Goal: Task Accomplishment & Management: Complete application form

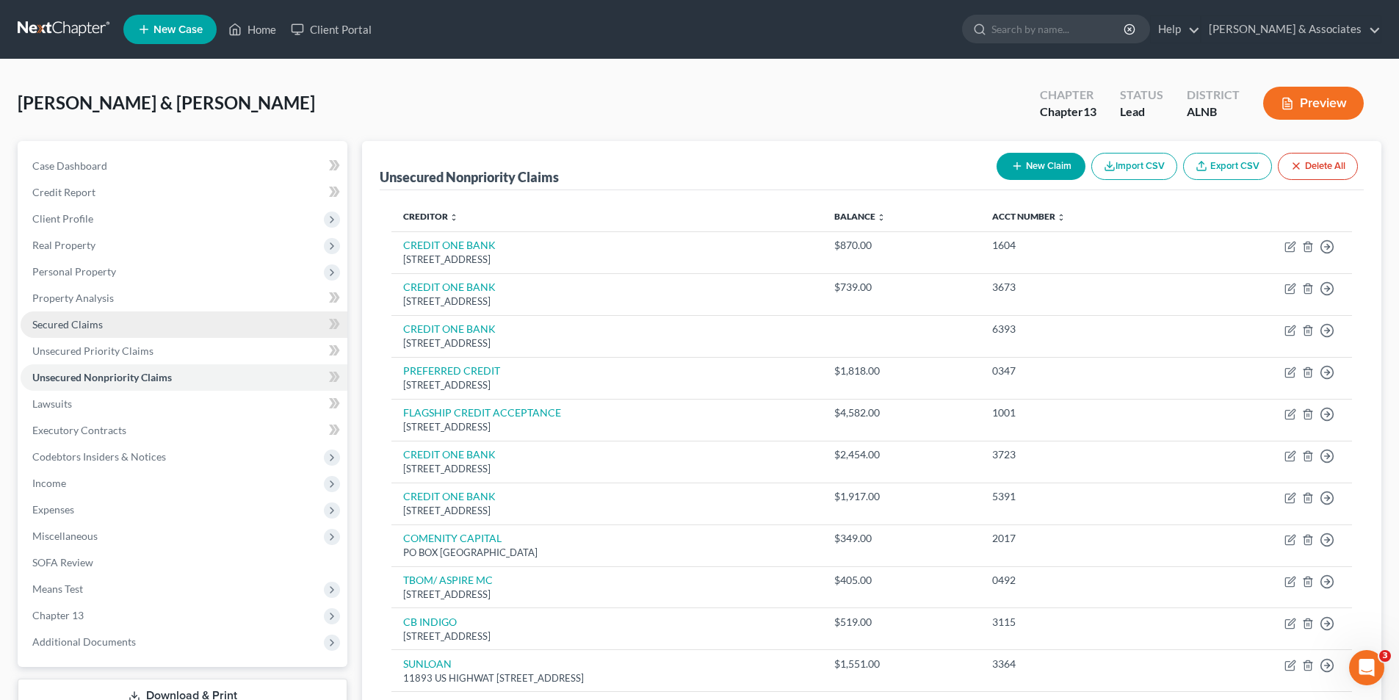
click at [73, 316] on link "Secured Claims" at bounding box center [184, 324] width 327 height 26
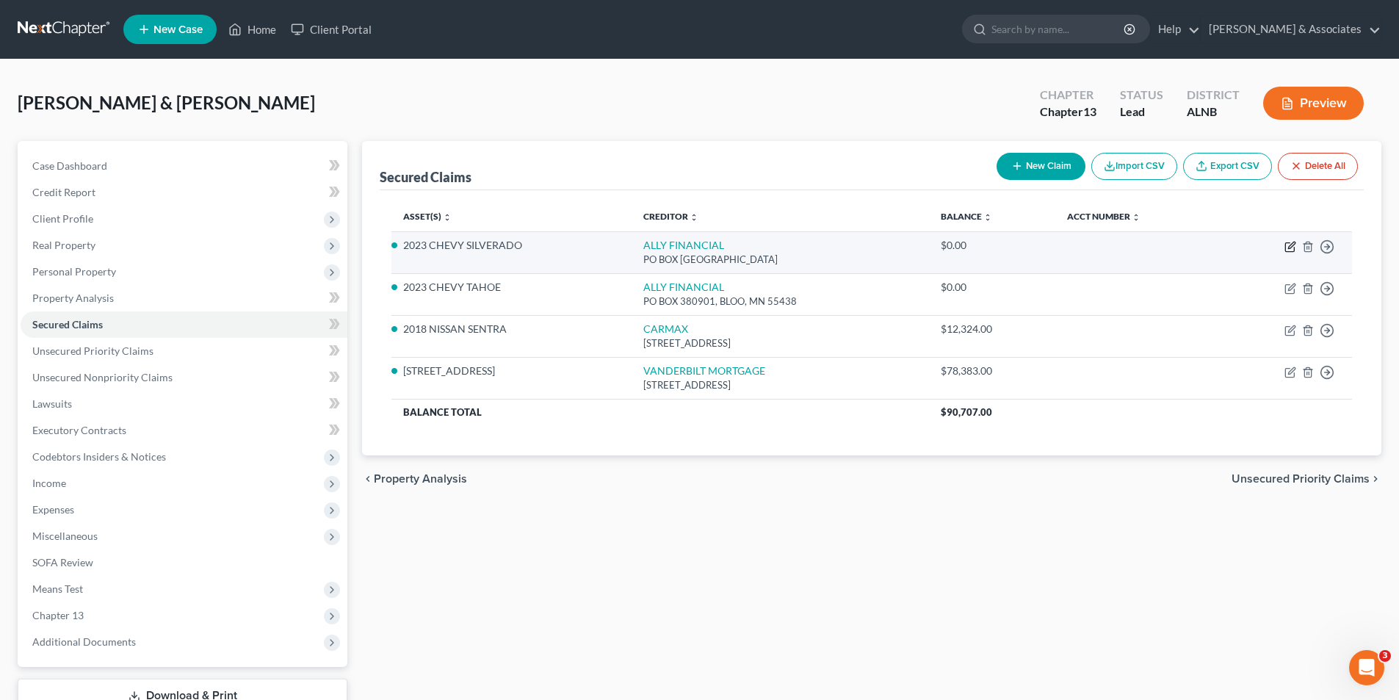
click at [1290, 245] on icon "button" at bounding box center [1291, 247] width 12 height 12
select select "24"
select select "13"
select select "2"
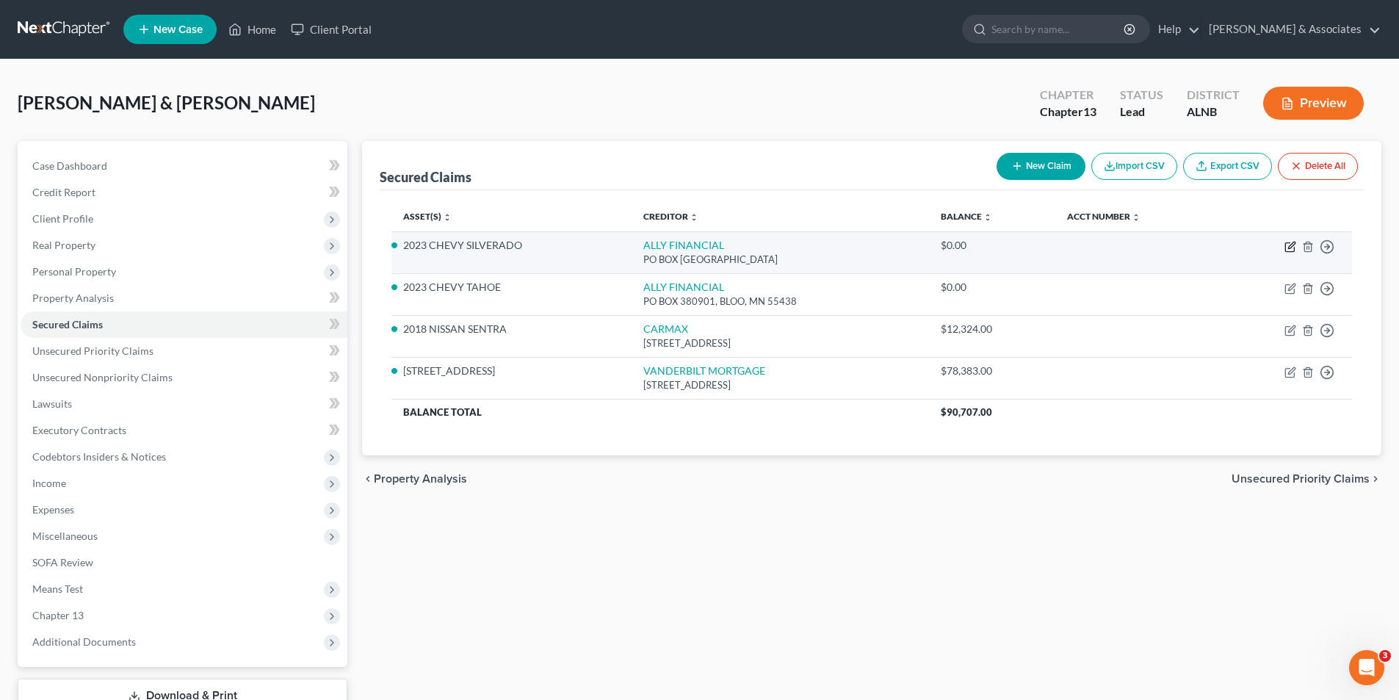
select select "0"
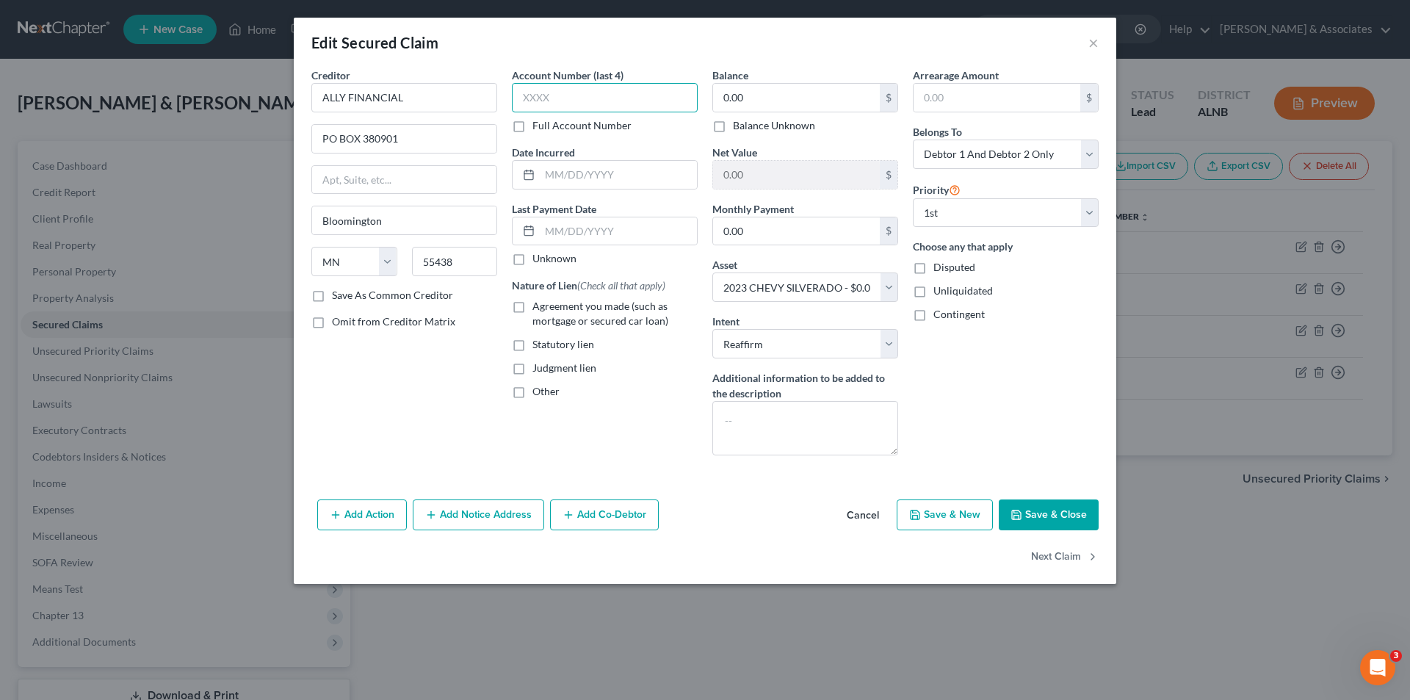
click at [557, 91] on input "text" at bounding box center [605, 97] width 186 height 29
type input "8797"
click at [569, 181] on input "text" at bounding box center [618, 175] width 157 height 28
type input "[DATE]"
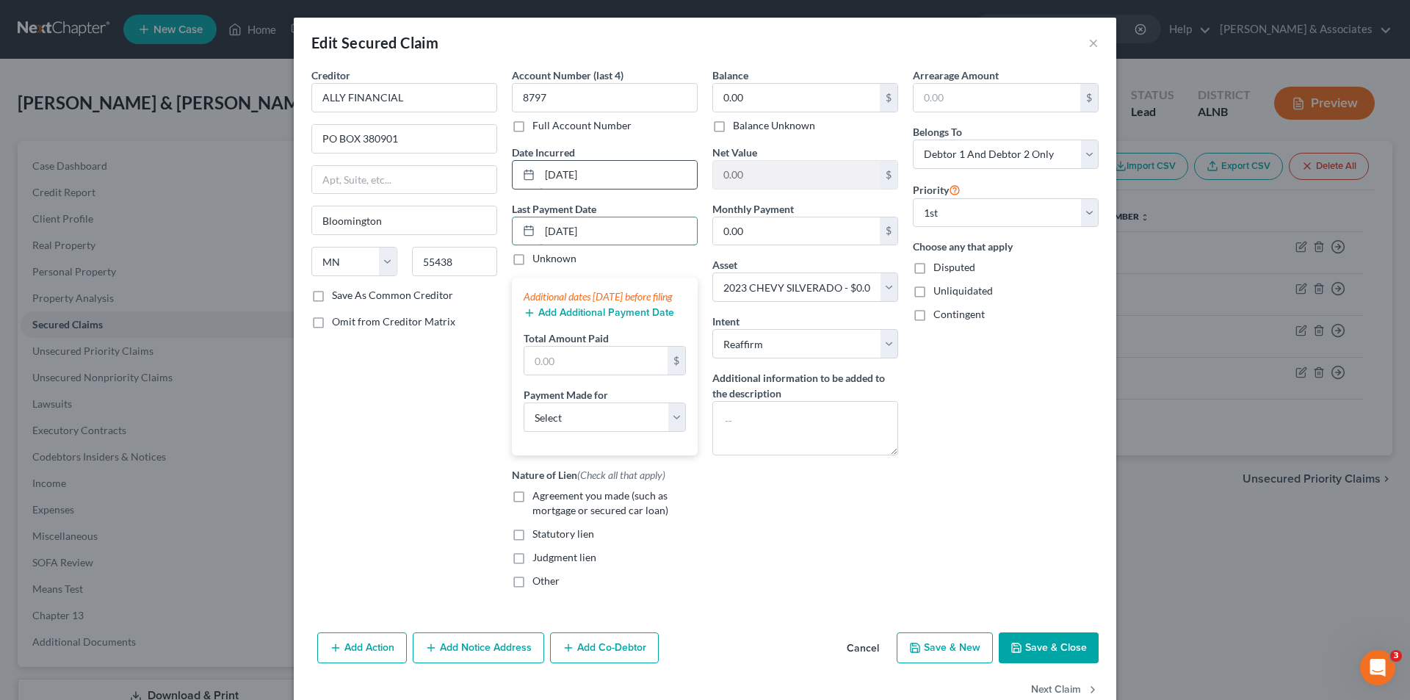
type input "[DATE]"
click at [760, 103] on input "0.00" at bounding box center [796, 98] width 167 height 28
type input "65,396"
click at [763, 232] on input "0.00" at bounding box center [796, 231] width 167 height 28
type input "1,407"
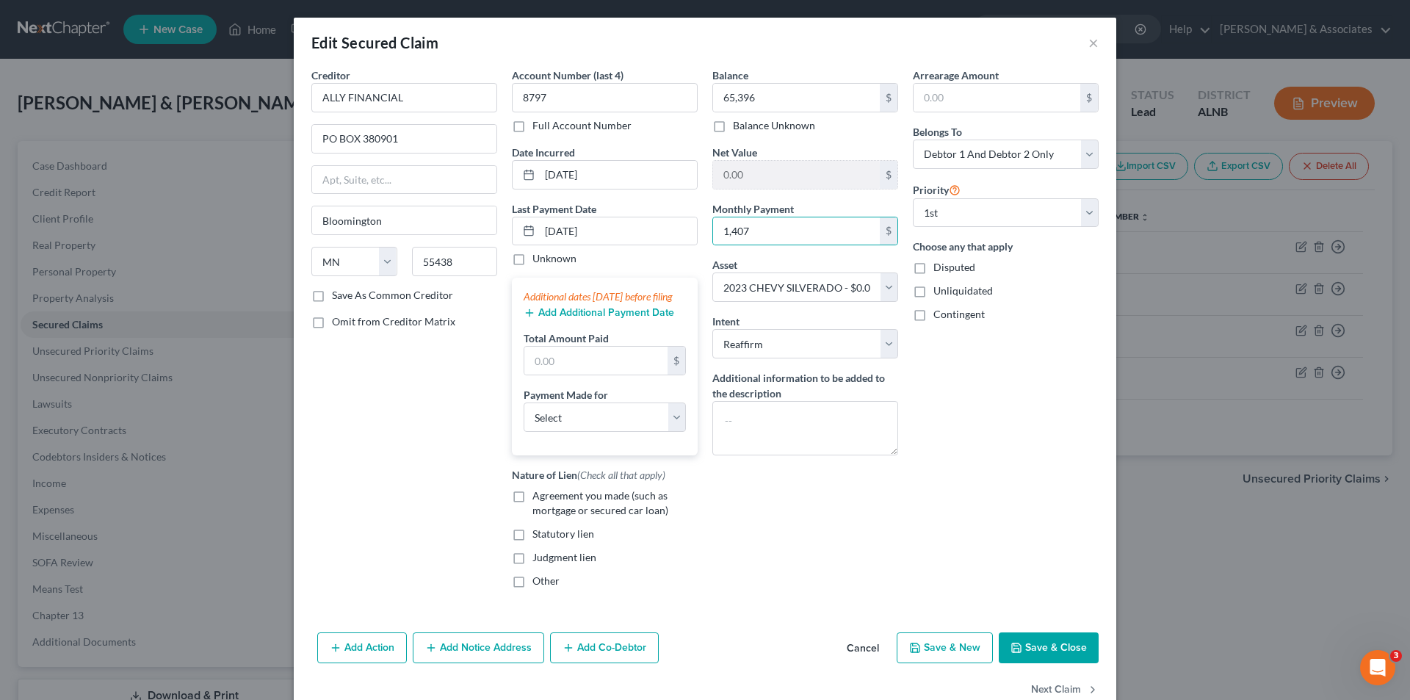
click at [1005, 375] on div "Arrearage Amount $ Belongs To * Select Debtor 1 Only Debtor 2 Only Debtor 1 And…" at bounding box center [1006, 334] width 201 height 533
drag, startPoint x: 755, startPoint y: 569, endPoint x: 768, endPoint y: 569, distance: 13.2
click at [756, 569] on div "Balance 65,396.00 $ Balance Unknown Balance Undetermined 65,396 $ Balance Unkno…" at bounding box center [805, 334] width 201 height 533
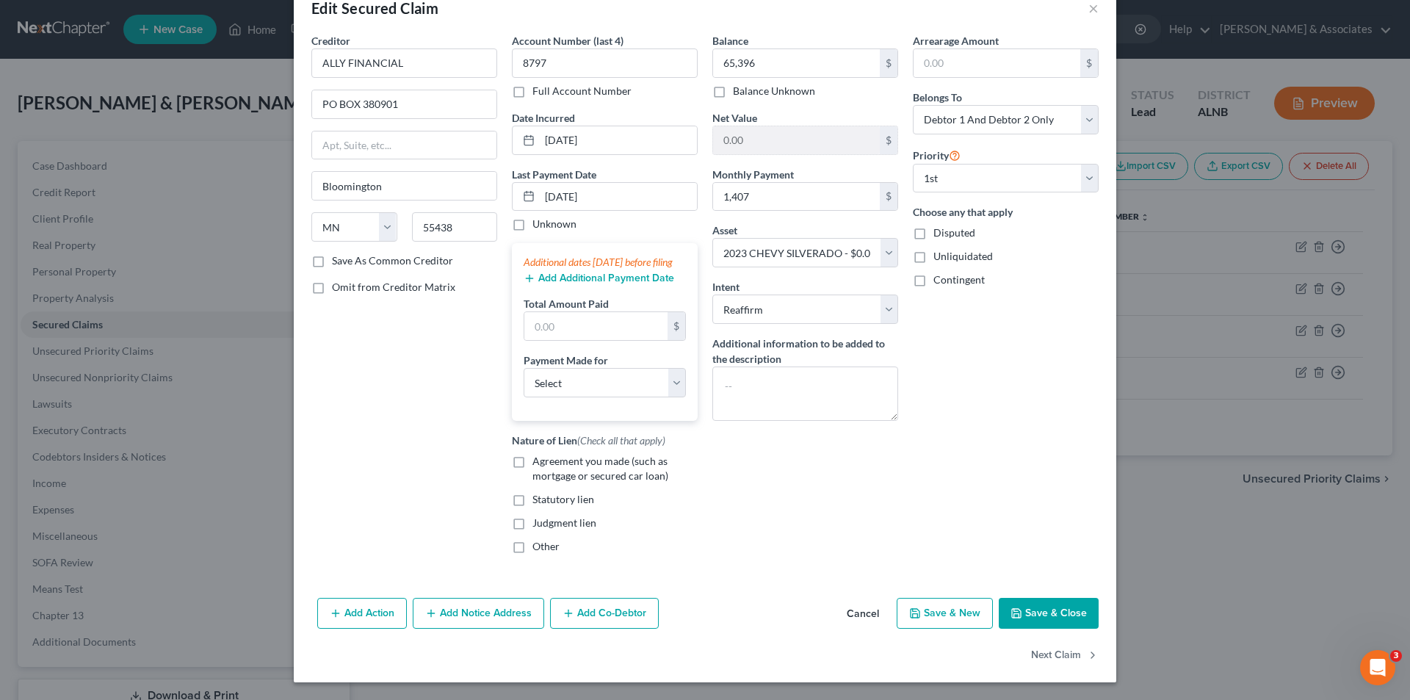
scroll to position [49, 0]
click at [1034, 613] on button "Save & Close" at bounding box center [1049, 613] width 100 height 31
select select
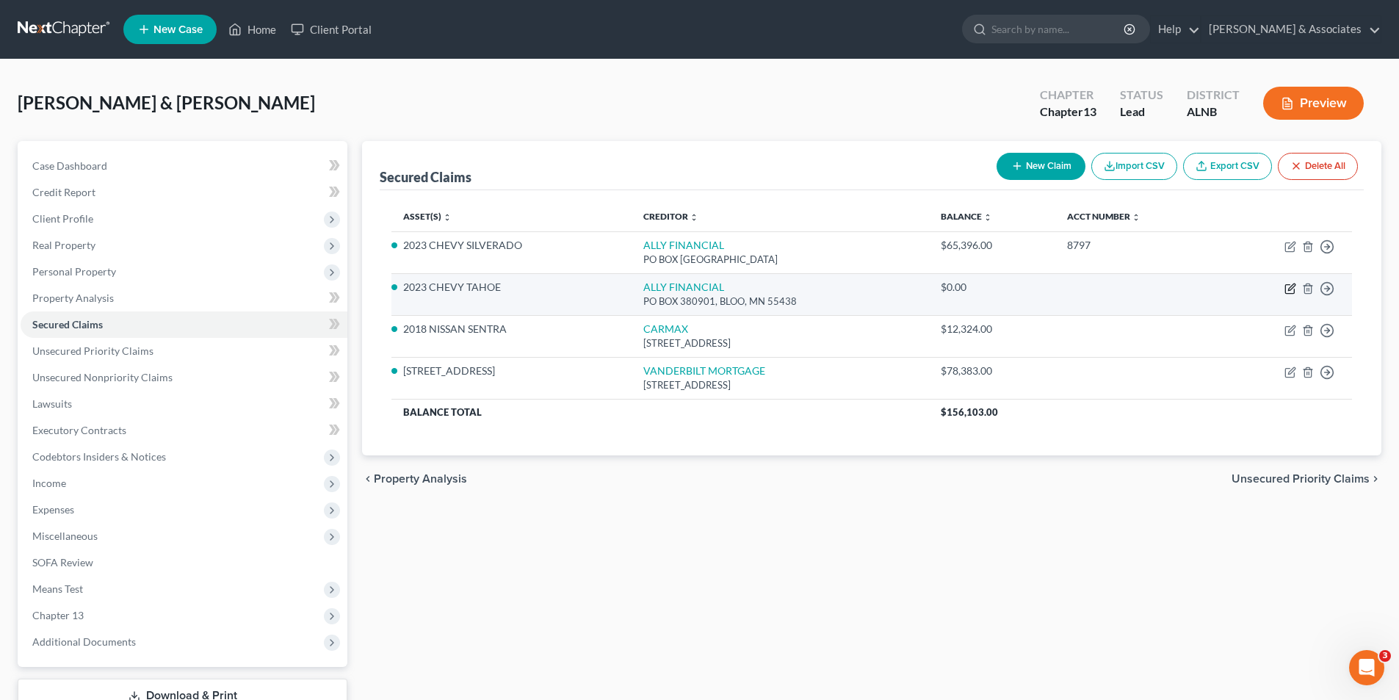
click at [1294, 286] on icon "button" at bounding box center [1291, 289] width 12 height 12
select select "24"
select select "2"
select select "0"
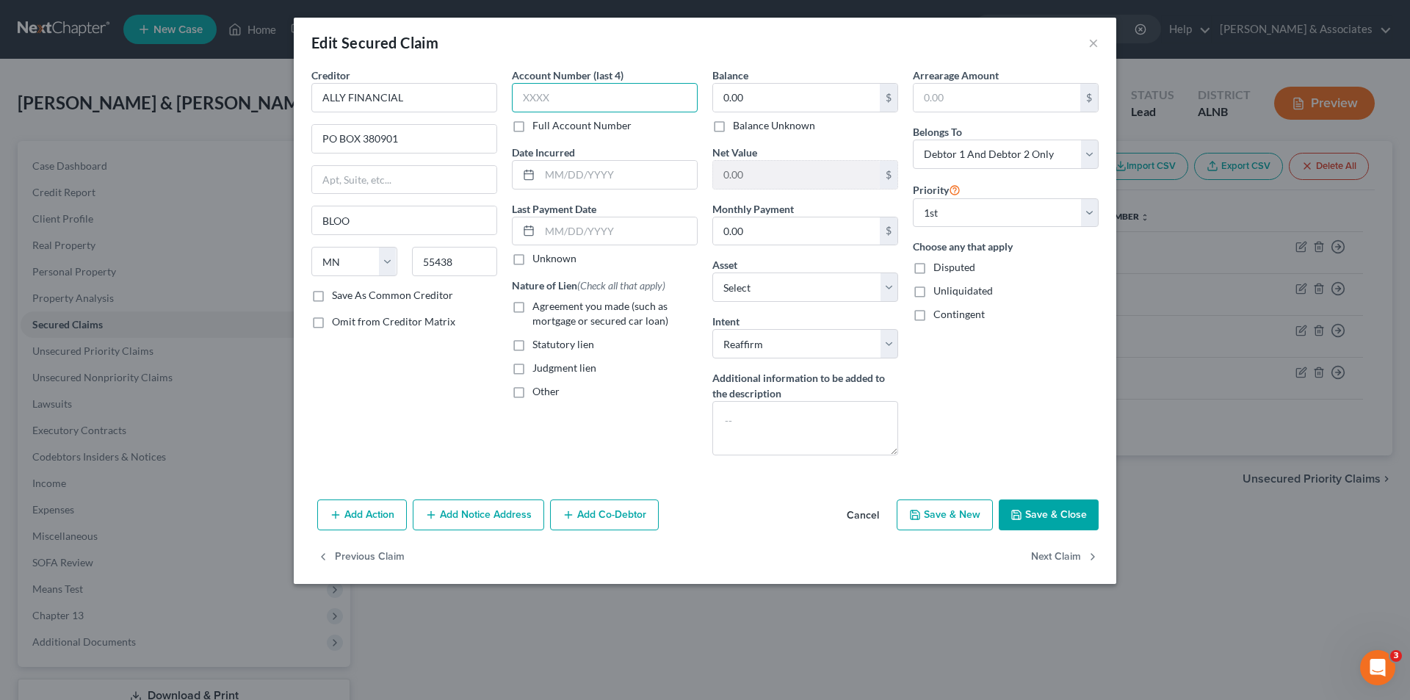
click at [555, 87] on input "text" at bounding box center [605, 97] width 186 height 29
type input "1779"
click at [576, 165] on input "text" at bounding box center [618, 175] width 157 height 28
type input "[DATE]"
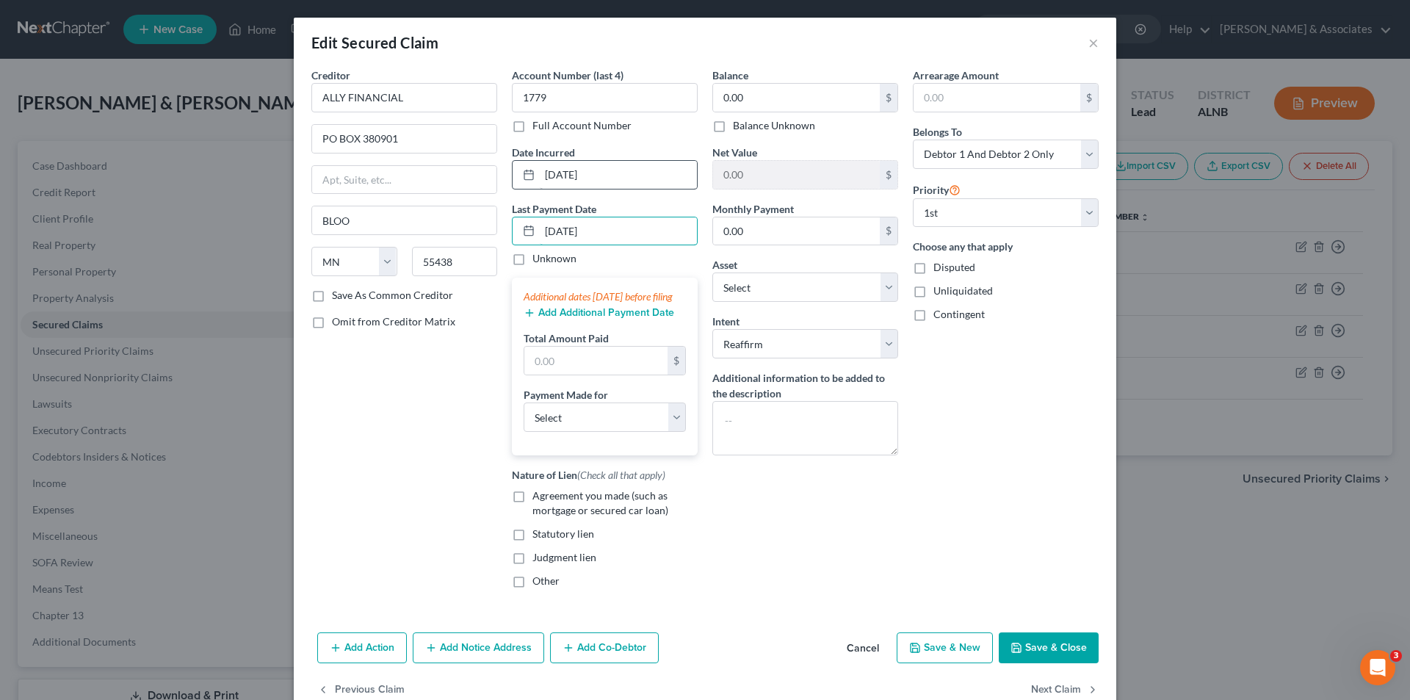
type input "[DATE]"
click at [431, 356] on div "Creditor * ALLY FINANCIAL PO BOX 380901 BLOO State [US_STATE] AK AR AZ CA CO CT…" at bounding box center [404, 334] width 201 height 533
click at [760, 94] on input "0.00" at bounding box center [796, 98] width 167 height 28
type input "47,584"
click at [763, 234] on input "0.00" at bounding box center [796, 231] width 167 height 28
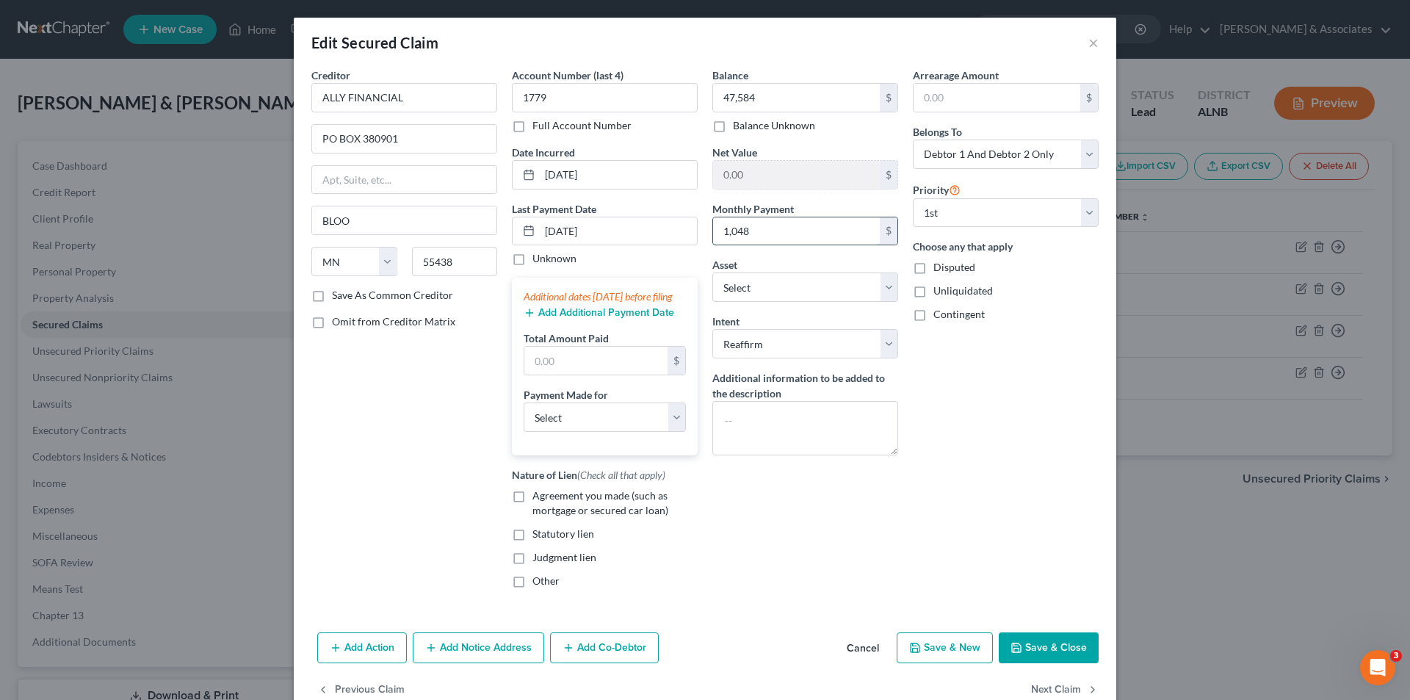
type input "1,048"
select select "8"
click at [995, 356] on div "Arrearage Amount $ Belongs To * Select Debtor 1 Only Debtor 2 Only Debtor 1 And…" at bounding box center [1006, 334] width 201 height 533
drag, startPoint x: 1043, startPoint y: 665, endPoint x: 1011, endPoint y: 618, distance: 57.1
click at [1042, 663] on button "Save & Close" at bounding box center [1049, 648] width 100 height 31
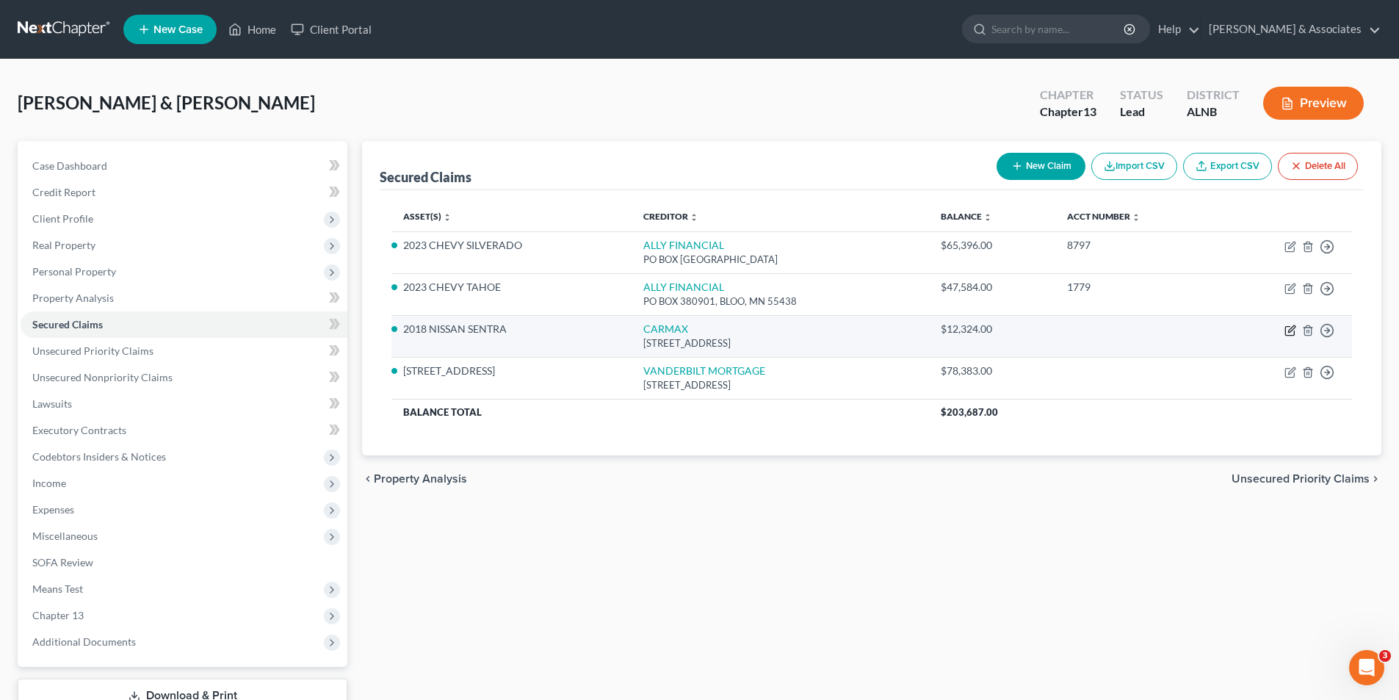
click at [1289, 327] on icon "button" at bounding box center [1290, 331] width 9 height 9
select select "10"
select select "2"
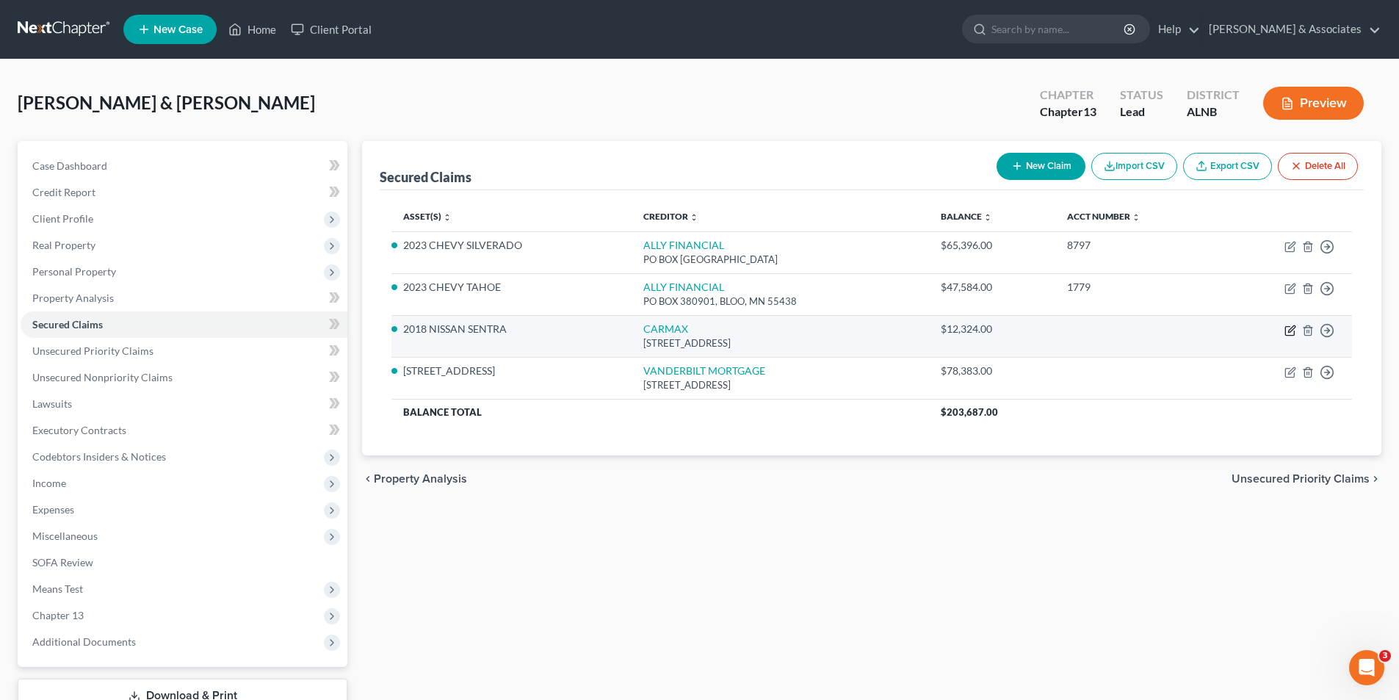
select select "0"
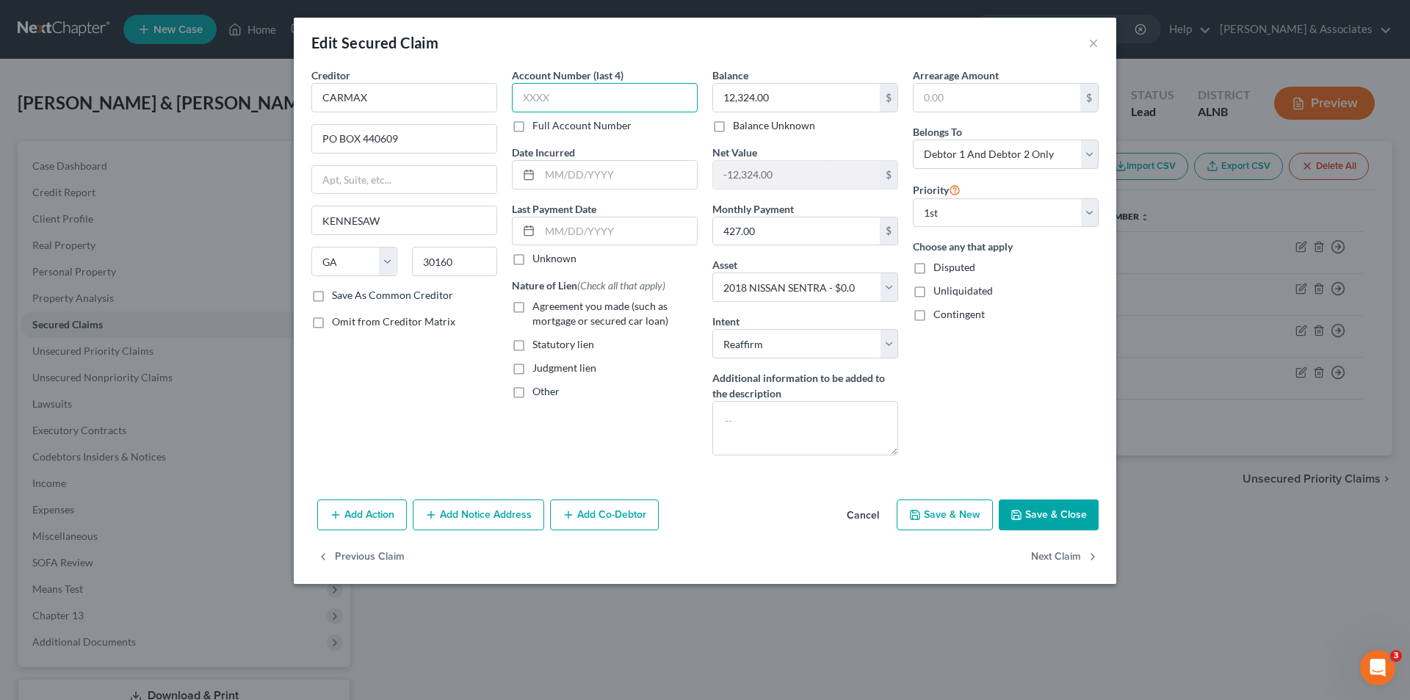
click at [559, 88] on input "text" at bounding box center [605, 97] width 186 height 29
type input "3572"
click at [570, 177] on input "text" at bounding box center [618, 175] width 157 height 28
type input "[DATE]"
click at [561, 234] on input "text" at bounding box center [618, 231] width 157 height 28
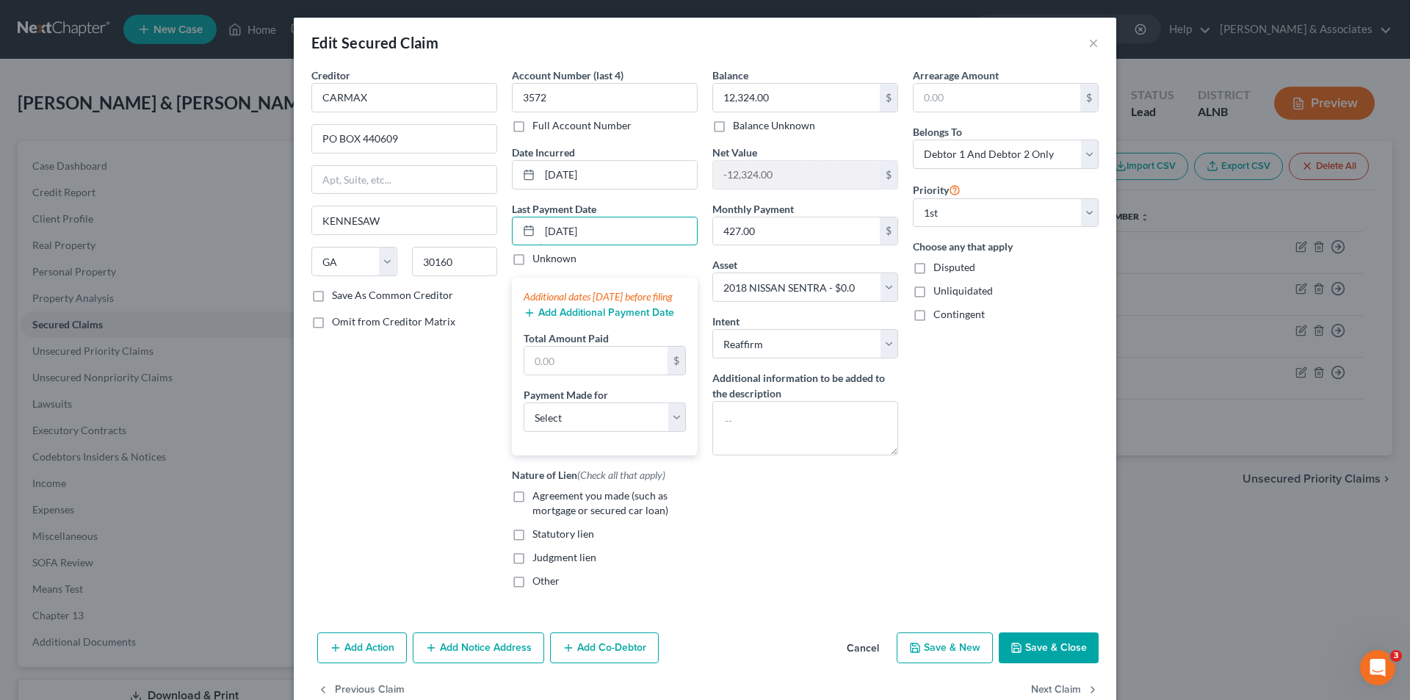
type input "[DATE]"
click at [1012, 441] on div "Arrearage Amount $ Belongs To * Select Debtor 1 Only Debtor 2 Only Debtor 1 And…" at bounding box center [1006, 334] width 201 height 533
click at [973, 399] on div "Arrearage Amount $ Belongs To * Select Debtor 1 Only Debtor 2 Only Debtor 1 And…" at bounding box center [1006, 334] width 201 height 533
click at [814, 552] on div "Balance 12,324.00 $ Balance Unknown Balance Undetermined 12,324.00 $ Balance Un…" at bounding box center [805, 334] width 201 height 533
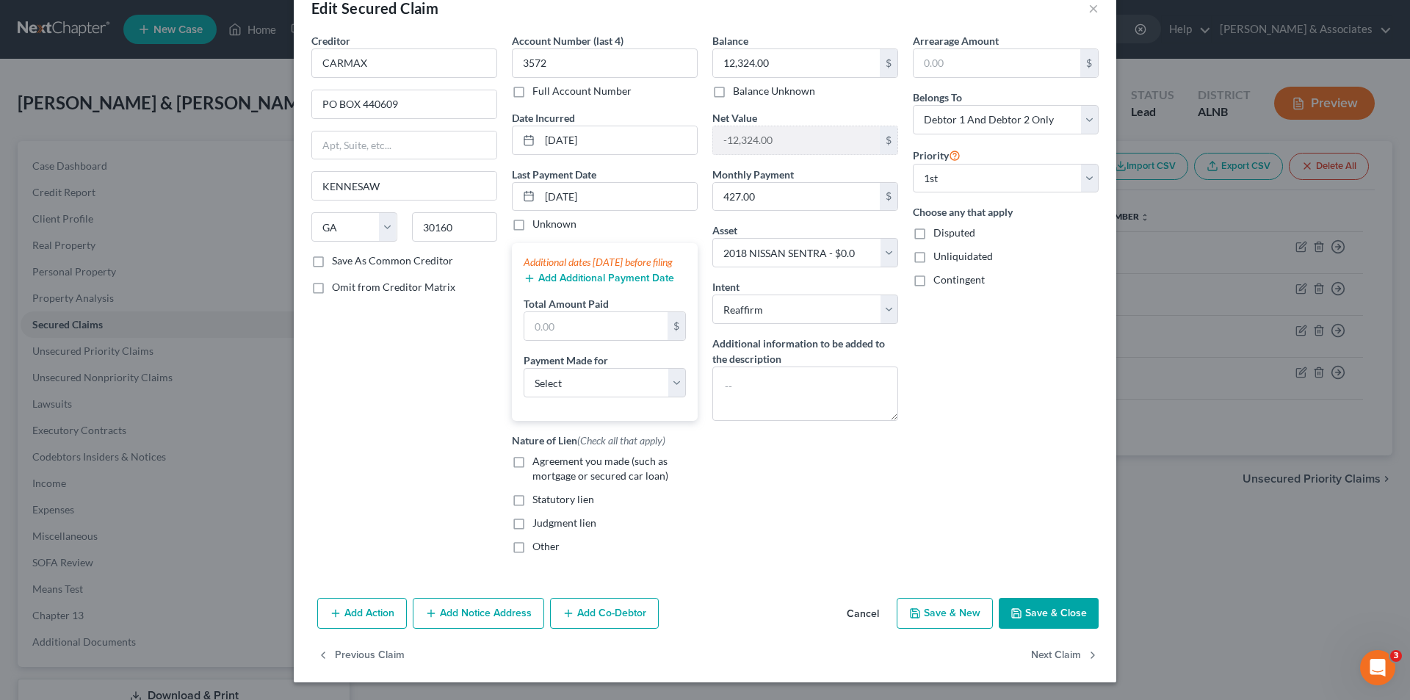
click at [1044, 617] on button "Save & Close" at bounding box center [1049, 613] width 100 height 31
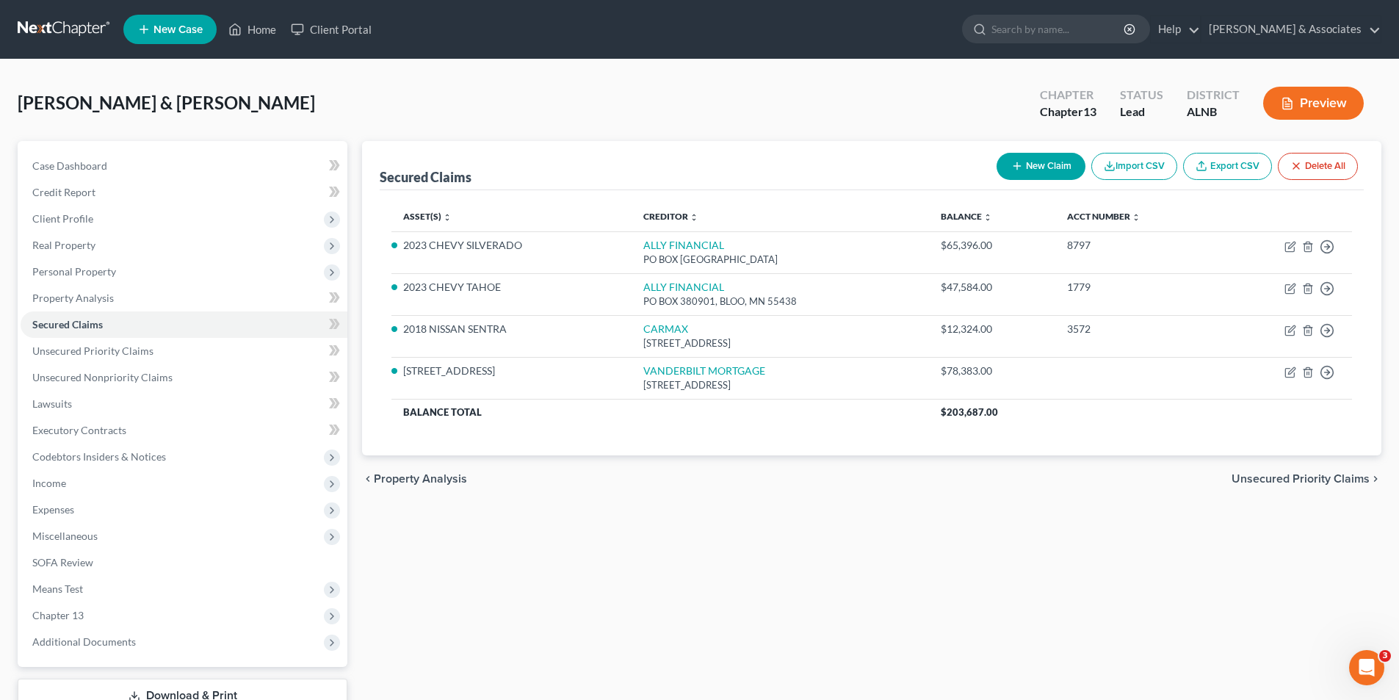
click at [1386, 212] on div "Secured Claims New Claim Import CSV Export CSV Delete All Asset(s) expand_more …" at bounding box center [872, 446] width 1034 height 610
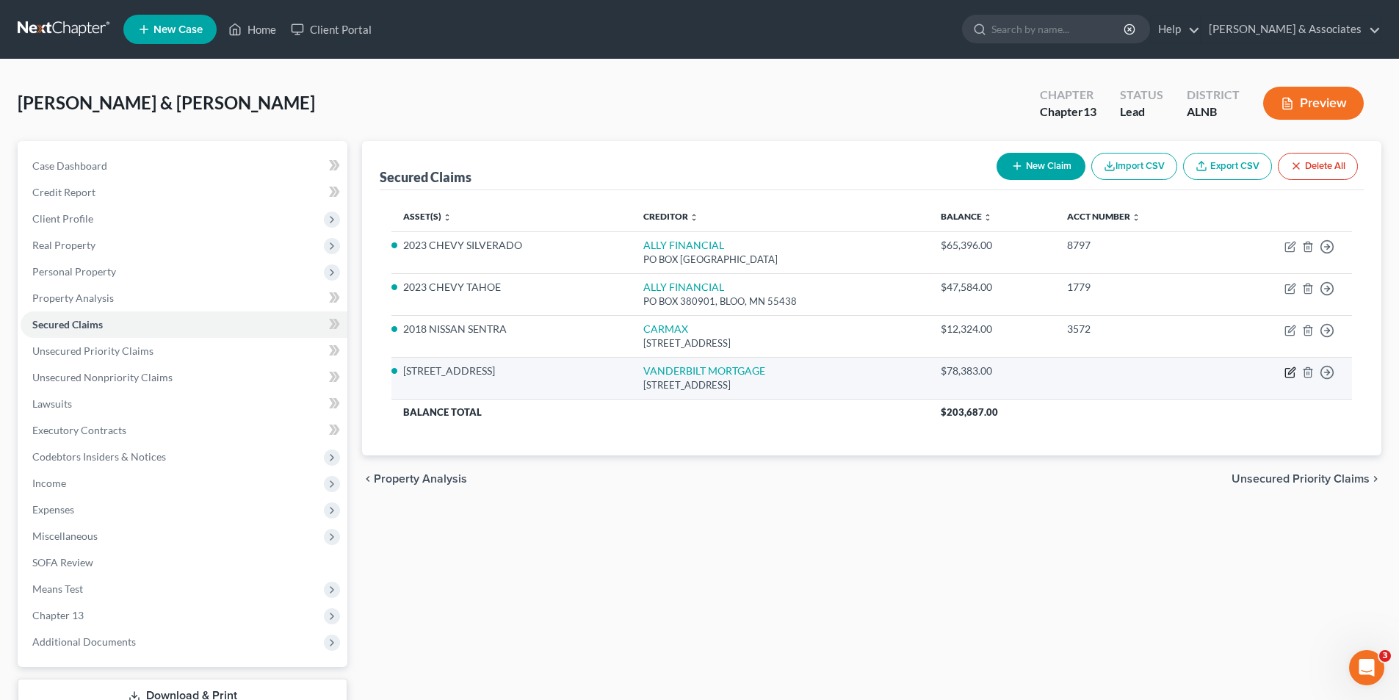
click at [1287, 371] on icon "button" at bounding box center [1291, 373] width 12 height 12
select select "44"
select select "3"
select select "2"
select select "0"
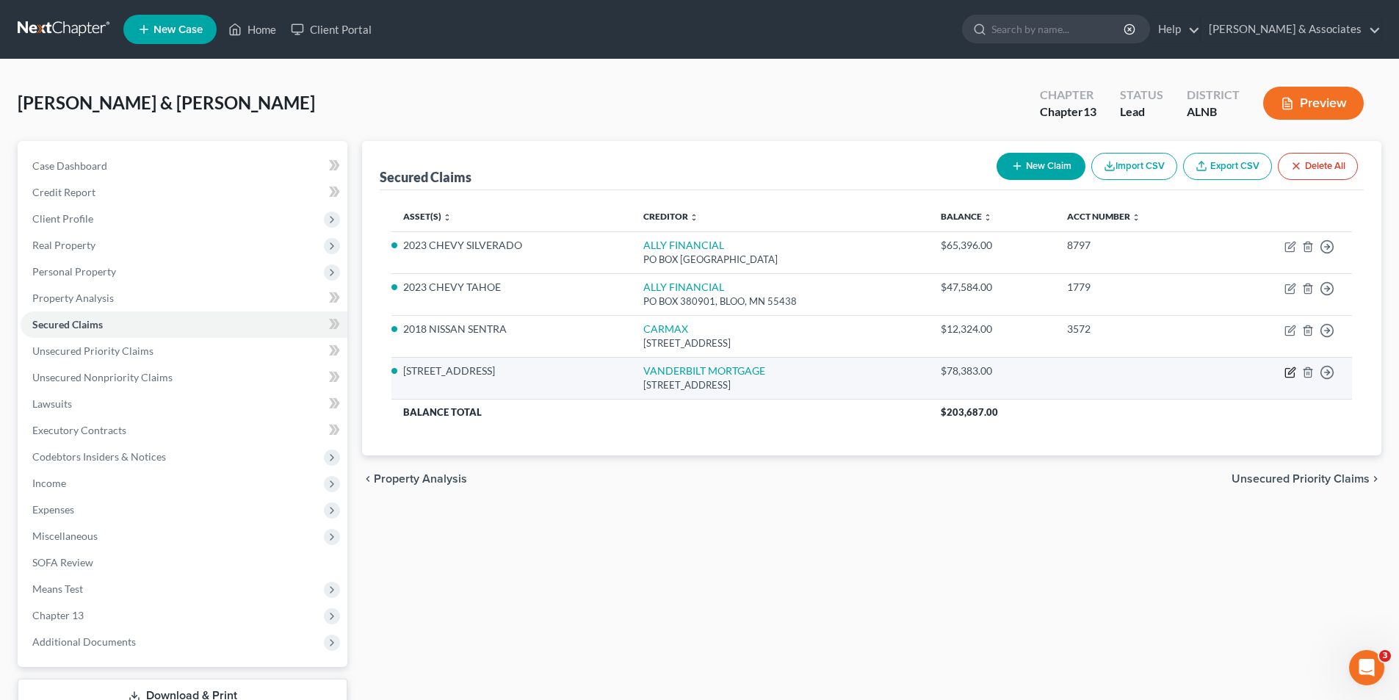
select select "0"
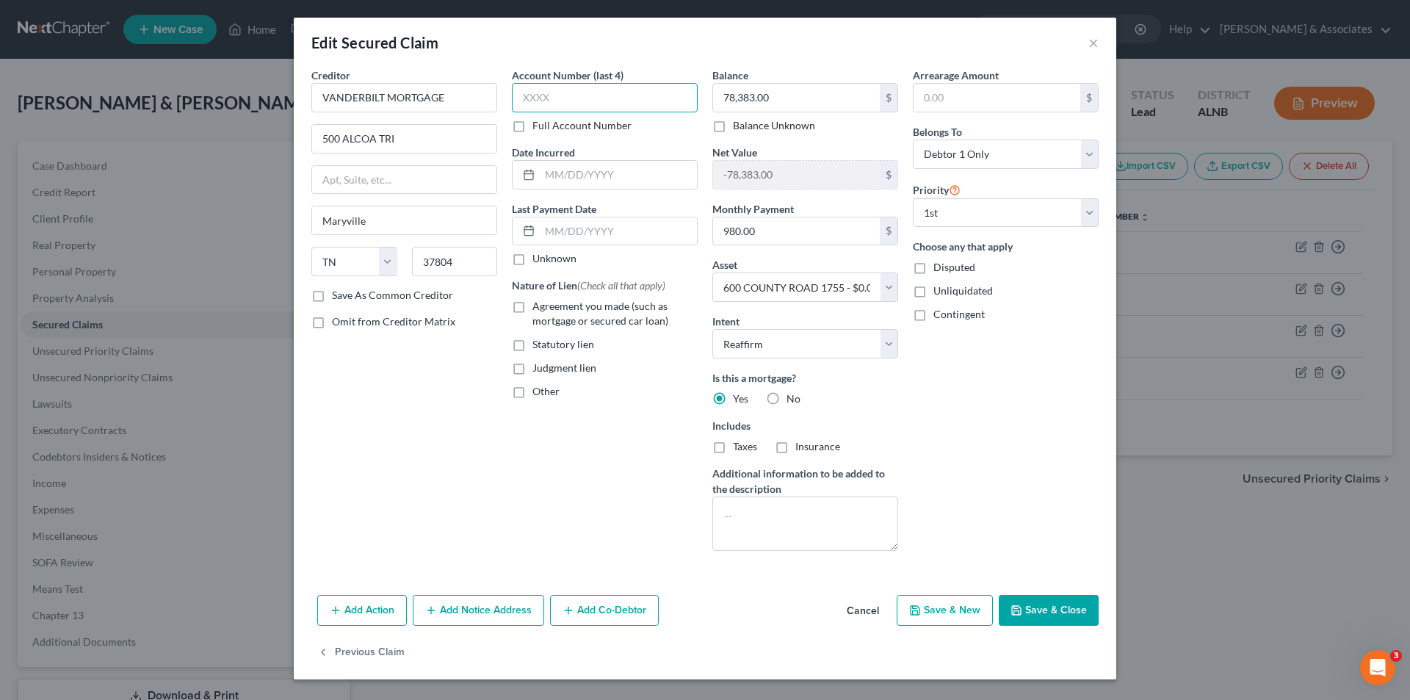
drag, startPoint x: 538, startPoint y: 101, endPoint x: 585, endPoint y: 112, distance: 47.4
click at [539, 101] on input "text" at bounding box center [605, 97] width 186 height 29
type input "5031"
type input "[DATE]"
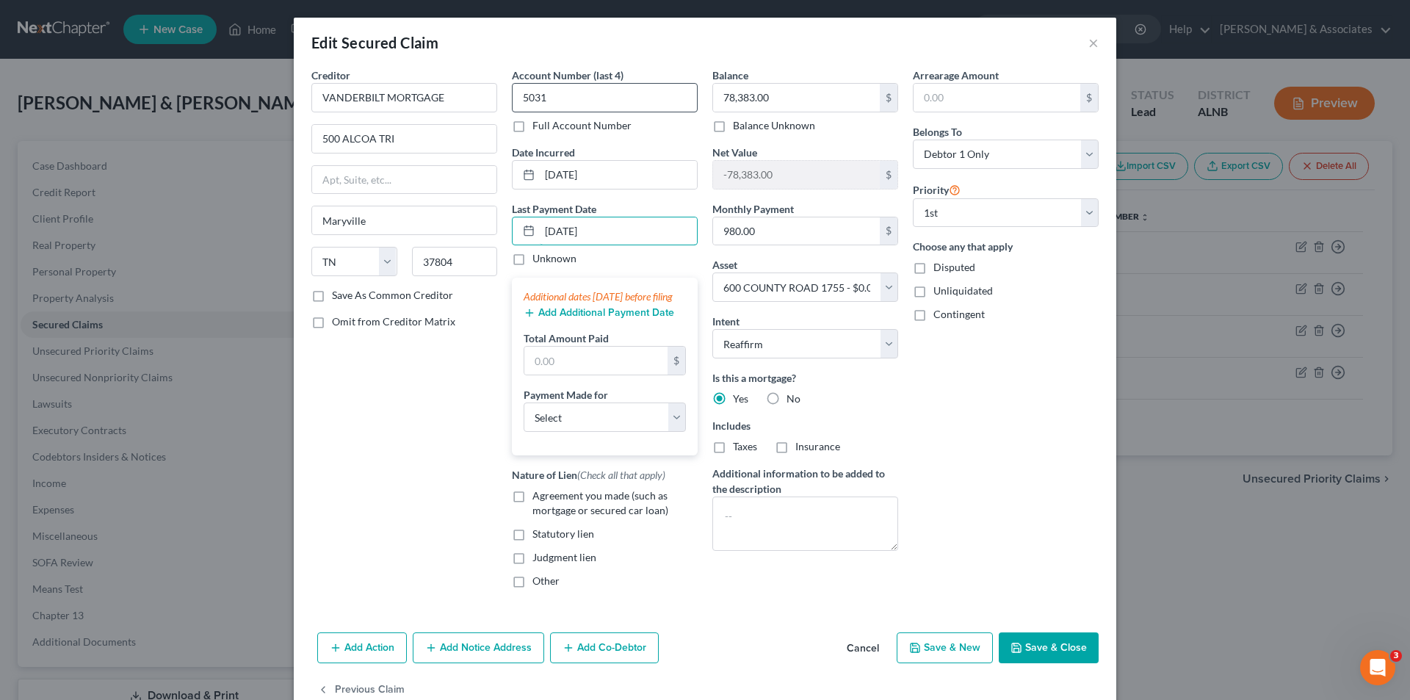
type input "[DATE]"
click at [962, 400] on div "Arrearage Amount $ Belongs To * Select Debtor 1 Only Debtor 2 Only Debtor 1 And…" at bounding box center [1006, 334] width 201 height 533
click at [1037, 660] on button "Save & Close" at bounding box center [1049, 648] width 100 height 31
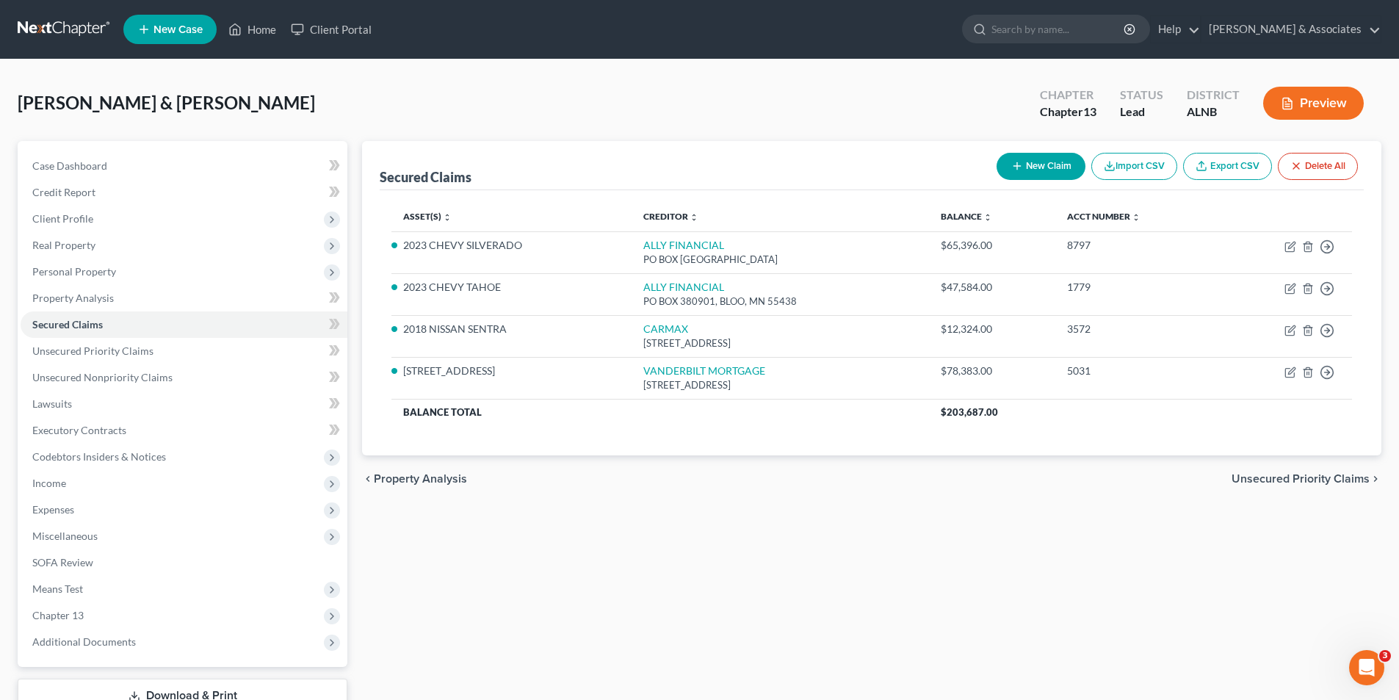
click at [685, 493] on div "chevron_left Property Analysis Unsecured Priority Claims chevron_right" at bounding box center [872, 478] width 1020 height 47
